Goal: Navigation & Orientation: Find specific page/section

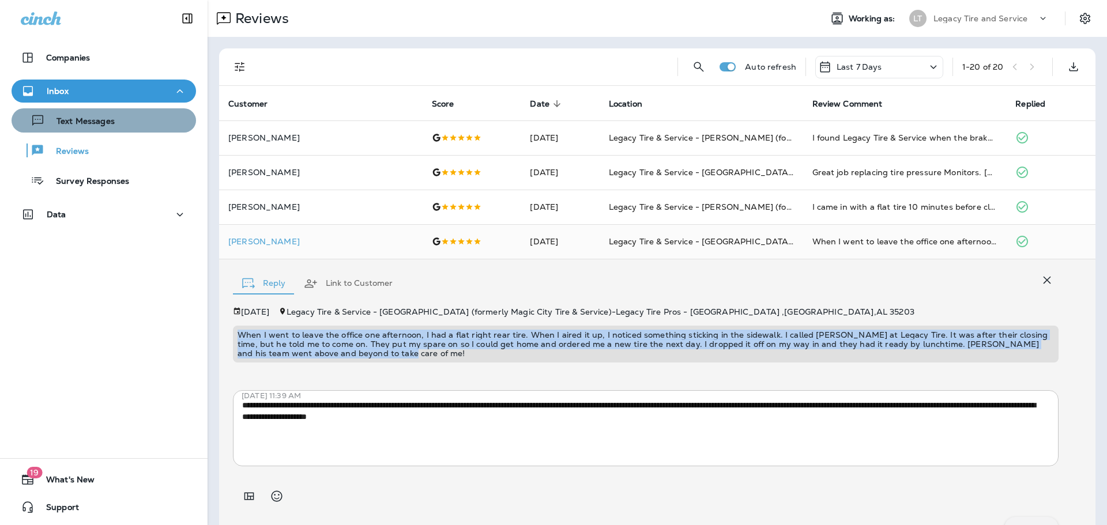
click at [111, 123] on p "Text Messages" at bounding box center [80, 121] width 70 height 11
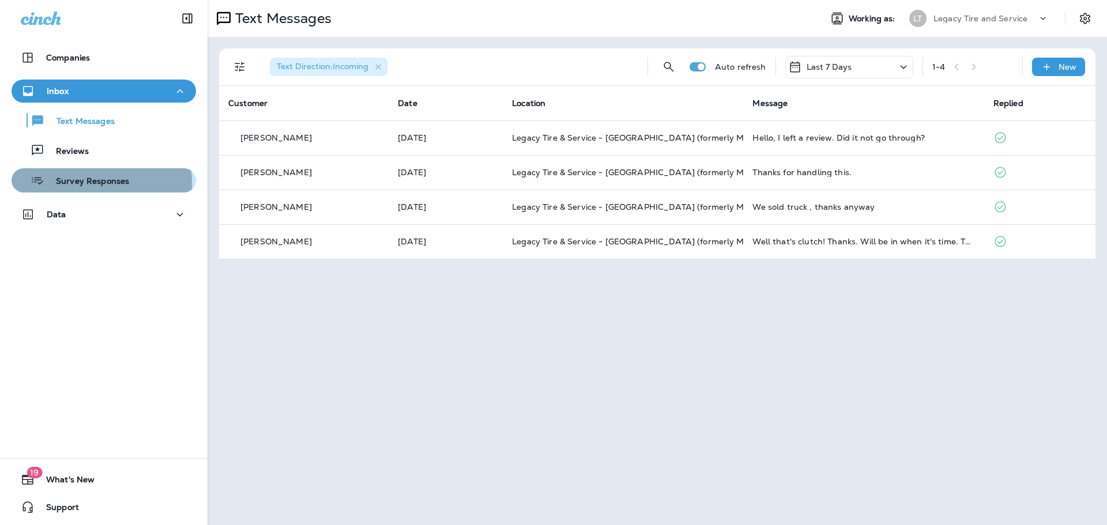
click at [85, 183] on p "Survey Responses" at bounding box center [86, 181] width 85 height 11
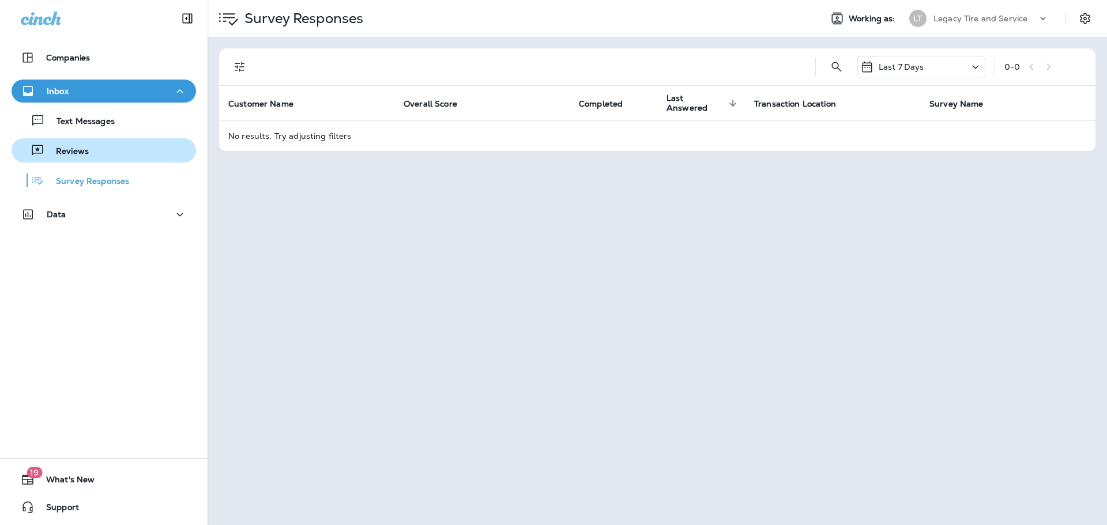
click at [71, 149] on p "Reviews" at bounding box center [66, 151] width 44 height 11
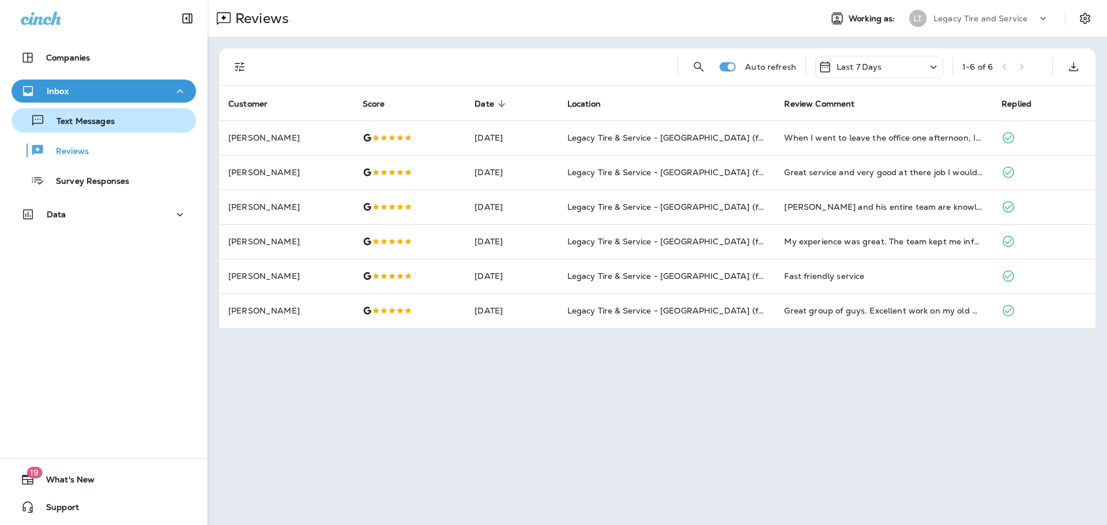
click at [95, 123] on p "Text Messages" at bounding box center [80, 121] width 70 height 11
